Goal: Task Accomplishment & Management: Complete application form

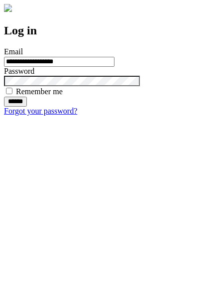
type input "**********"
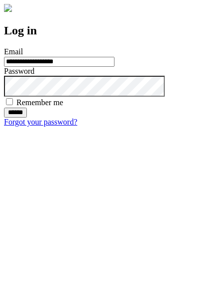
click at [27, 118] on input "******" at bounding box center [15, 113] width 23 height 10
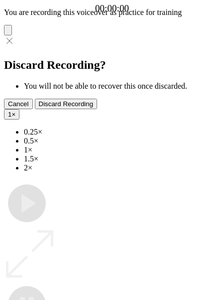
type input "**********"
